Goal: Transaction & Acquisition: Purchase product/service

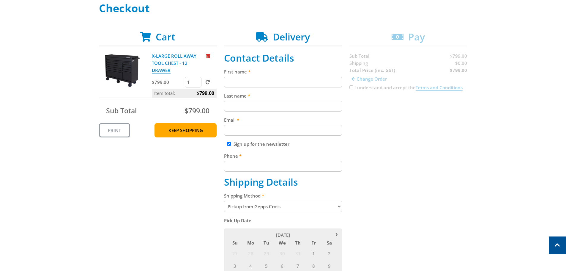
scroll to position [89, 0]
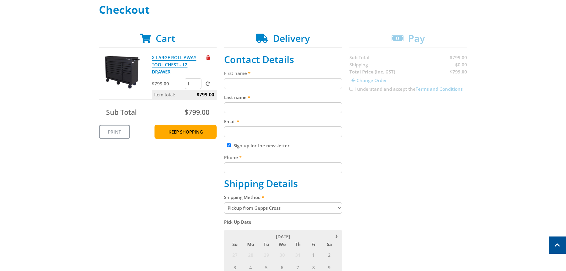
click at [253, 89] on fieldset "Contact Details First name Last name Email Sign up for the newsletter Phone Shi…" at bounding box center [283, 245] width 118 height 382
click at [251, 82] on input "First name" at bounding box center [283, 83] width 118 height 11
type input "[PERSON_NAME]"
type input "white"
type input "[PERSON_NAME][EMAIL_ADDRESS][DOMAIN_NAME]"
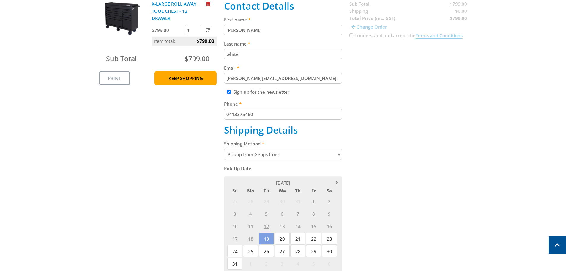
scroll to position [178, 0]
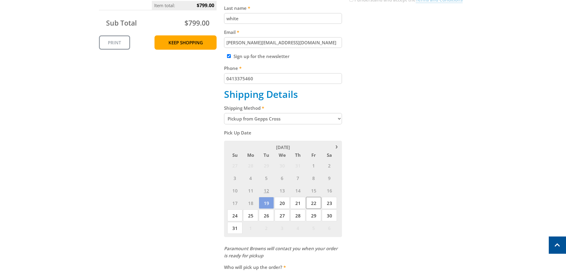
click at [314, 205] on span "22" at bounding box center [313, 203] width 15 height 12
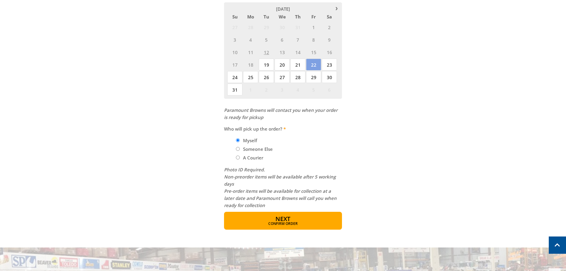
scroll to position [327, 0]
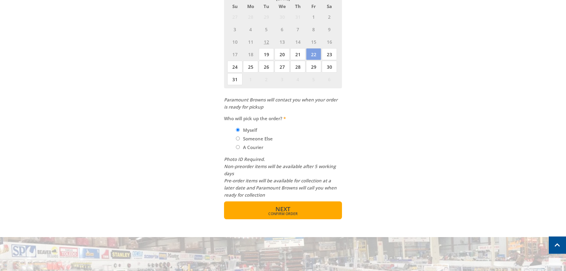
type input "0413375460"
click at [276, 213] on span "Confirm order" at bounding box center [283, 214] width 92 height 4
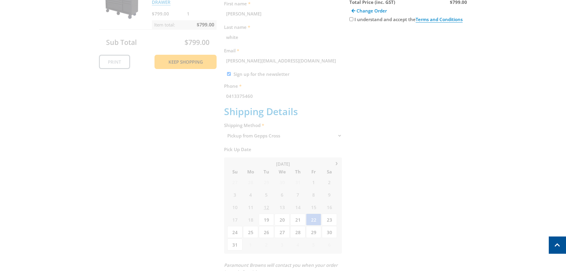
scroll to position [122, 0]
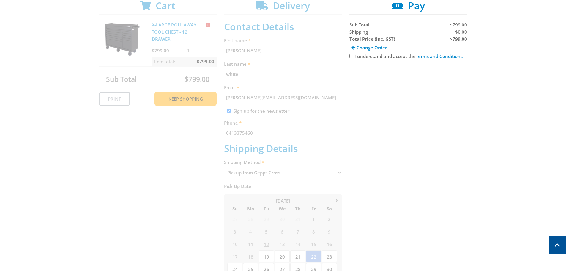
click at [351, 56] on input "I understand and accept the Terms and Conditions" at bounding box center [351, 56] width 4 height 4
checkbox input "true"
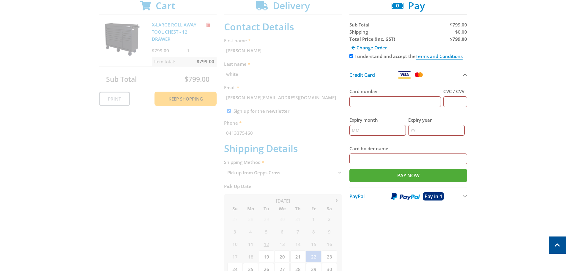
click at [466, 194] on button "PayPal Pay in 4" at bounding box center [408, 196] width 118 height 18
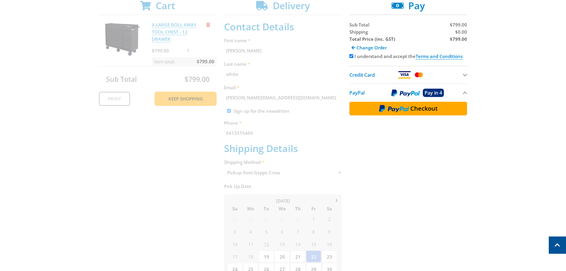
click at [71, 127] on div "Select your Delivery Method Personal Pick up Available [DATE] Courier Pick up A…" at bounding box center [283, 196] width 566 height 450
